Goal: Task Accomplishment & Management: Use online tool/utility

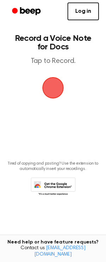
click at [48, 83] on span "button" at bounding box center [53, 88] width 20 height 20
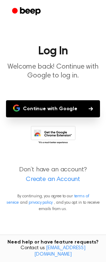
click at [59, 111] on button "Continue with Google" at bounding box center [53, 108] width 94 height 17
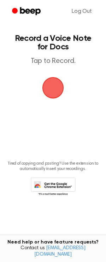
click at [63, 185] on icon at bounding box center [53, 187] width 45 height 20
click at [56, 85] on span "button" at bounding box center [53, 88] width 20 height 20
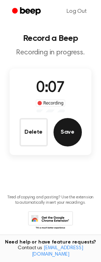
click at [64, 136] on button "Save" at bounding box center [68, 132] width 28 height 28
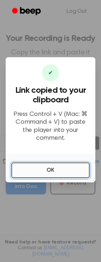
click at [60, 165] on button "OK" at bounding box center [50, 170] width 78 height 16
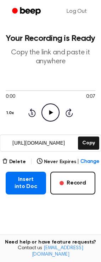
click at [40, 144] on input "[URL][DOMAIN_NAME]" at bounding box center [38, 143] width 76 height 16
click at [63, 145] on input "[URL][DOMAIN_NAME]" at bounding box center [38, 143] width 76 height 16
click at [45, 110] on icon "Play Audio" at bounding box center [51, 112] width 18 height 18
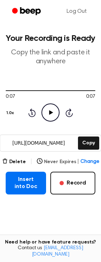
click at [89, 161] on span "Change" at bounding box center [90, 161] width 18 height 7
click at [15, 209] on main "Your Recording is Ready Copy the link and paste it anywhere 0:07 0:07 Your brow…" at bounding box center [50, 145] width 101 height 290
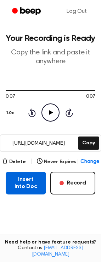
click at [27, 182] on button "Insert into Doc" at bounding box center [26, 182] width 40 height 23
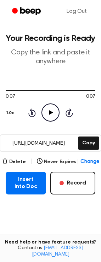
click at [37, 69] on main "Your Recording is Ready Copy the link and paste it anywhere 0:07 0:07 Your brow…" at bounding box center [50, 145] width 101 height 290
click at [46, 45] on header "Your Recording is Ready Copy the link and paste it anywhere" at bounding box center [51, 50] width 90 height 32
click at [53, 72] on main "Your Recording is Ready Copy the link and paste it anywhere 0:07 0:07 Your brow…" at bounding box center [50, 145] width 101 height 290
click at [64, 212] on main "Your Recording is Ready Copy the link and paste it anywhere 0:07 0:07 Your brow…" at bounding box center [50, 145] width 101 height 290
click at [91, 141] on button "Copy" at bounding box center [88, 142] width 21 height 13
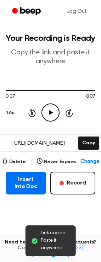
click at [72, 142] on input "[URL][DOMAIN_NAME]" at bounding box center [38, 143] width 76 height 16
